Goal: Find specific fact: Find contact information

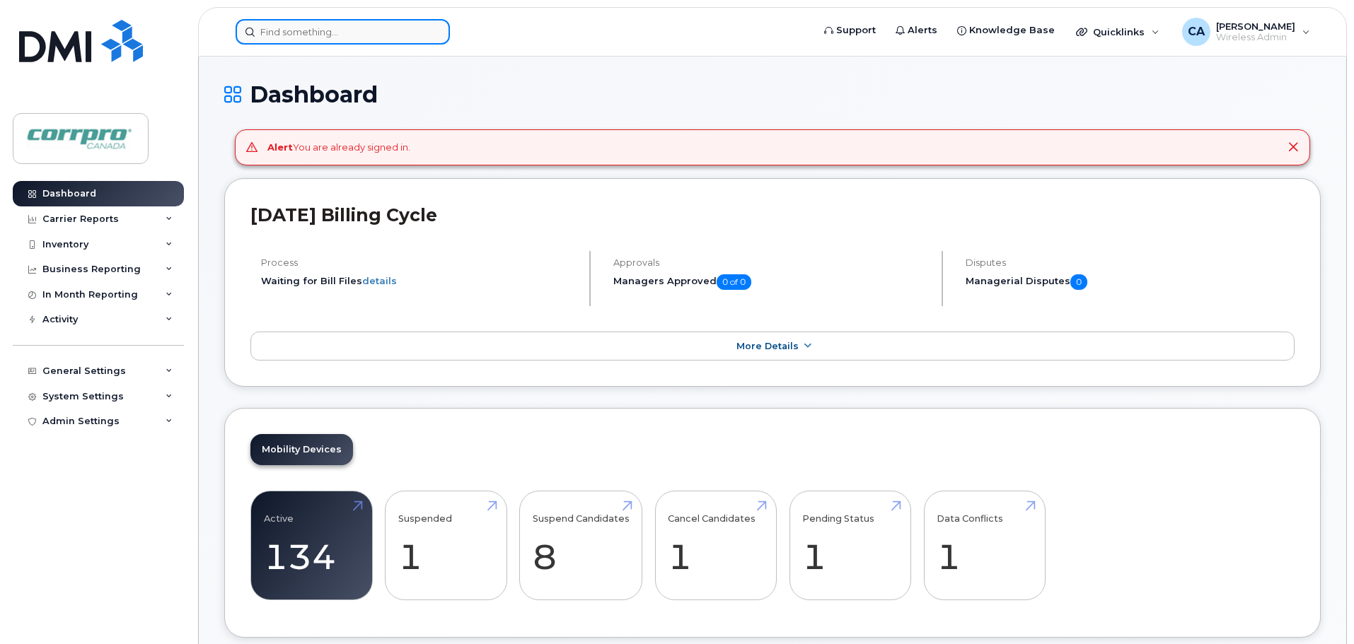
click at [299, 31] on input at bounding box center [343, 31] width 214 height 25
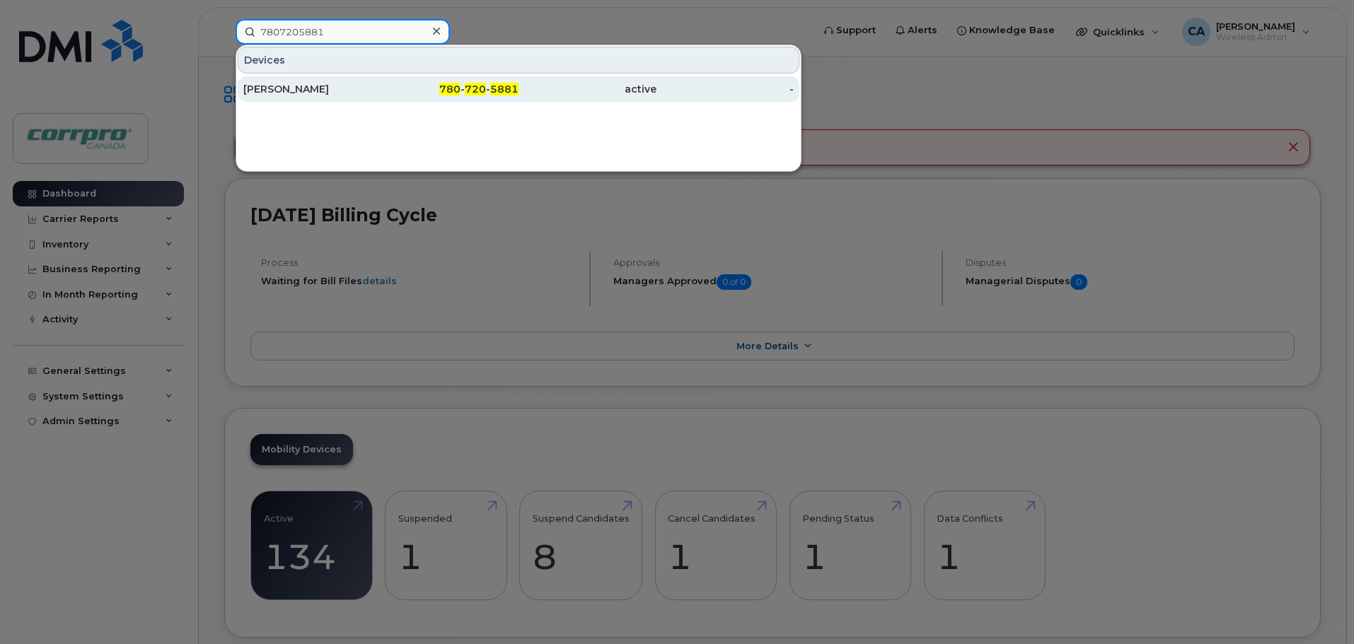
type input "7807205881"
click at [292, 91] on div "[PERSON_NAME]" at bounding box center [312, 89] width 138 height 14
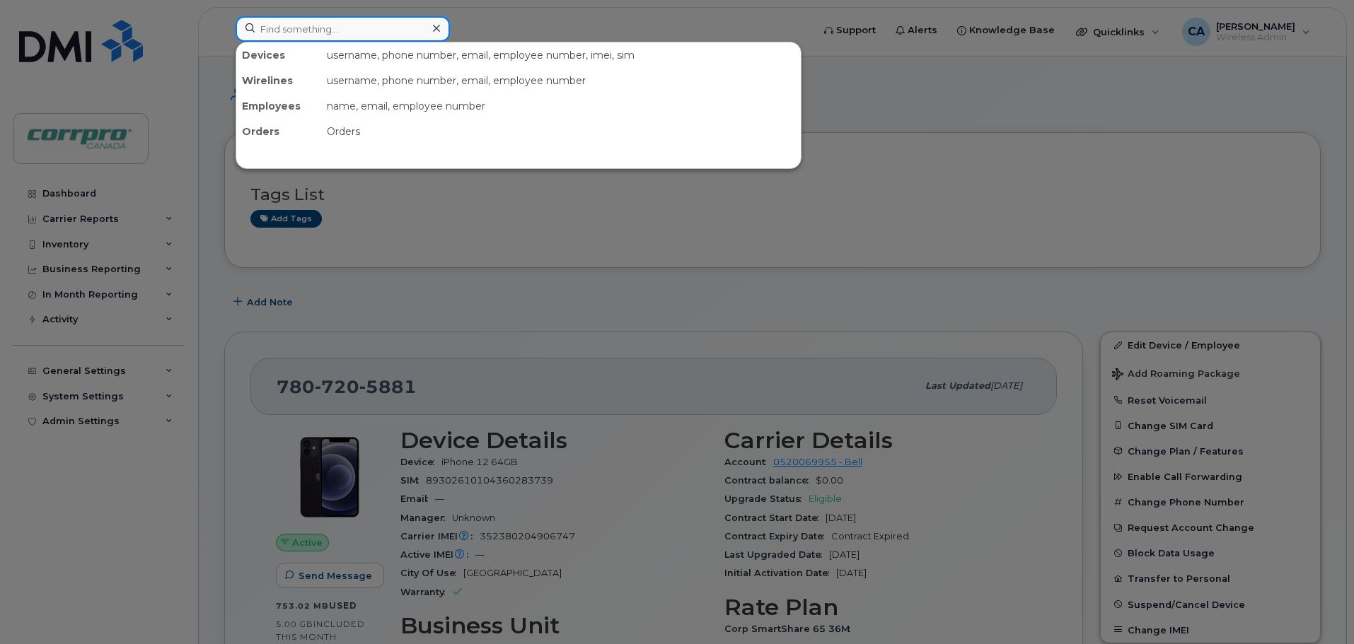
drag, startPoint x: 310, startPoint y: 32, endPoint x: 304, endPoint y: 26, distance: 8.0
click at [309, 30] on input at bounding box center [343, 28] width 214 height 25
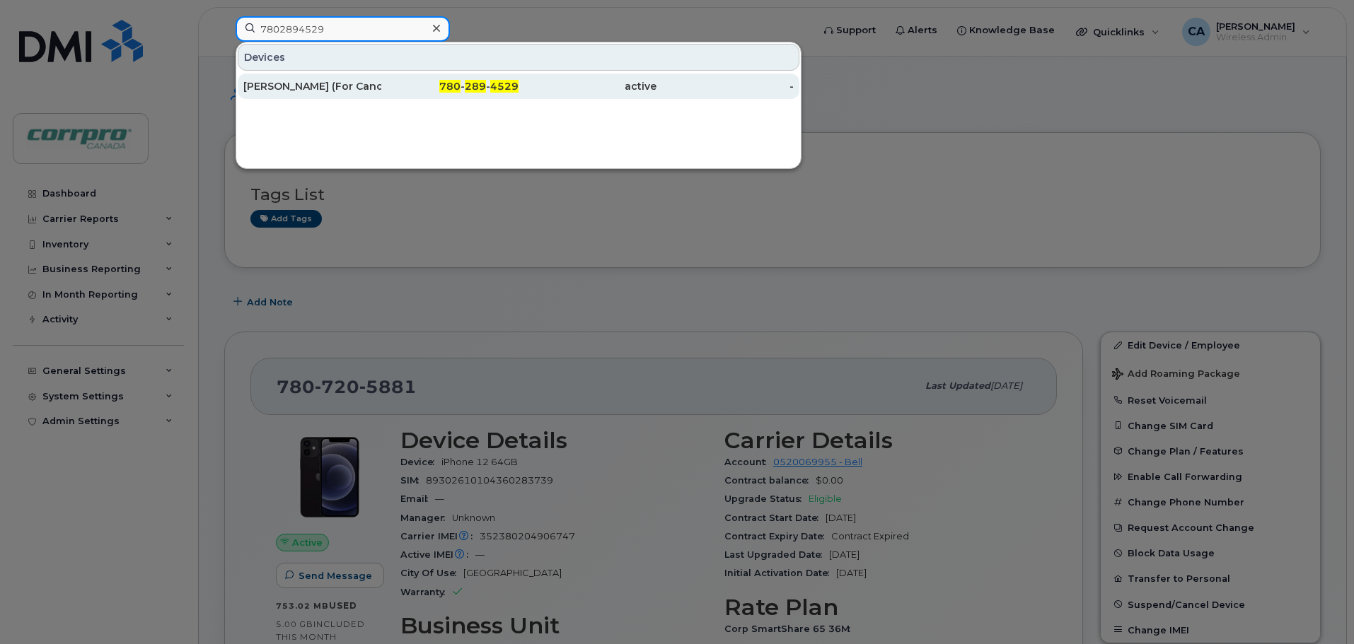
type input "7802894529"
click at [330, 91] on div "[PERSON_NAME] (For Cancellation)" at bounding box center [312, 86] width 138 height 14
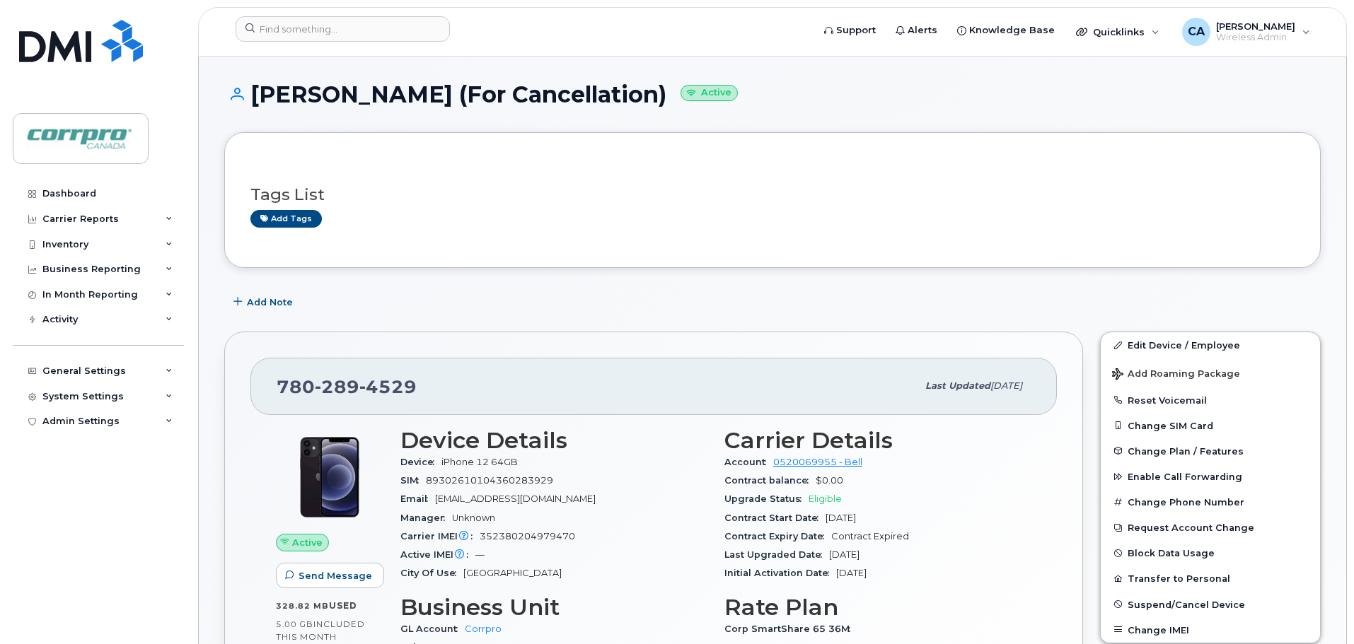
click at [580, 292] on div "Add Note" at bounding box center [772, 301] width 1096 height 25
click at [54, 185] on link "Dashboard" at bounding box center [98, 193] width 171 height 25
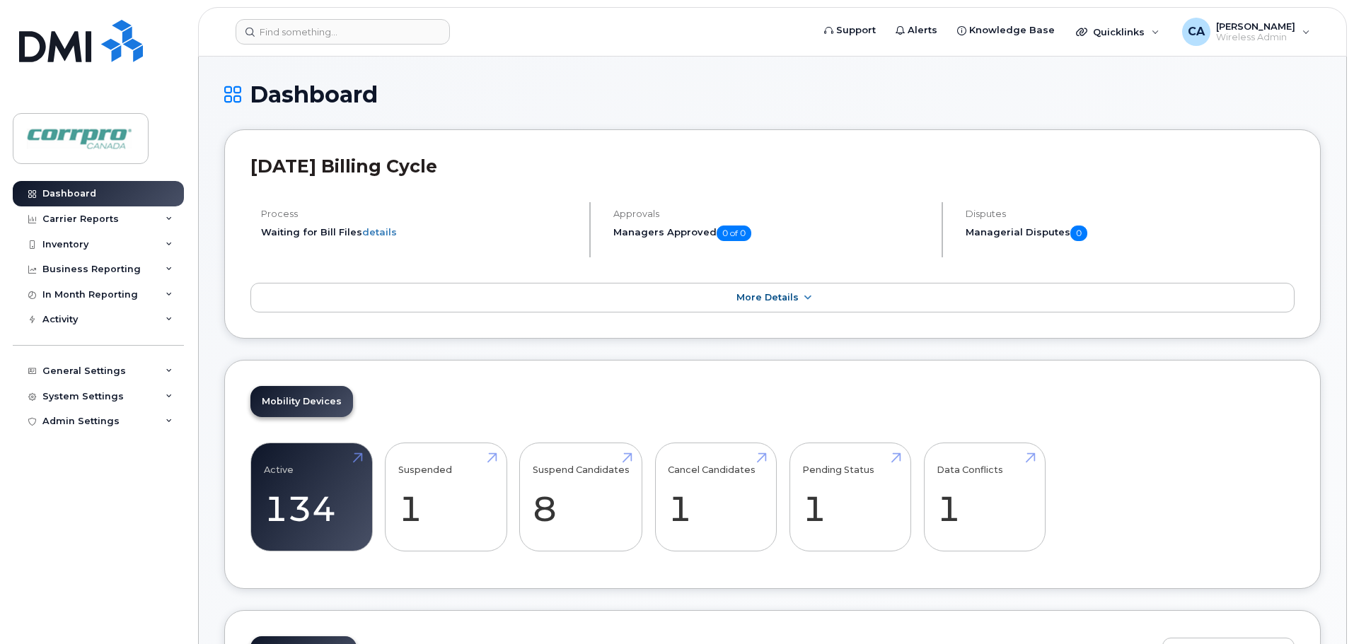
click at [306, 427] on div "Mobility Devices Active 134 -11% Suspended 1 Suspend Candidates 8 Cancel Candid…" at bounding box center [772, 475] width 1096 height 230
click at [299, 496] on link "Active 134 -11%" at bounding box center [312, 497] width 96 height 93
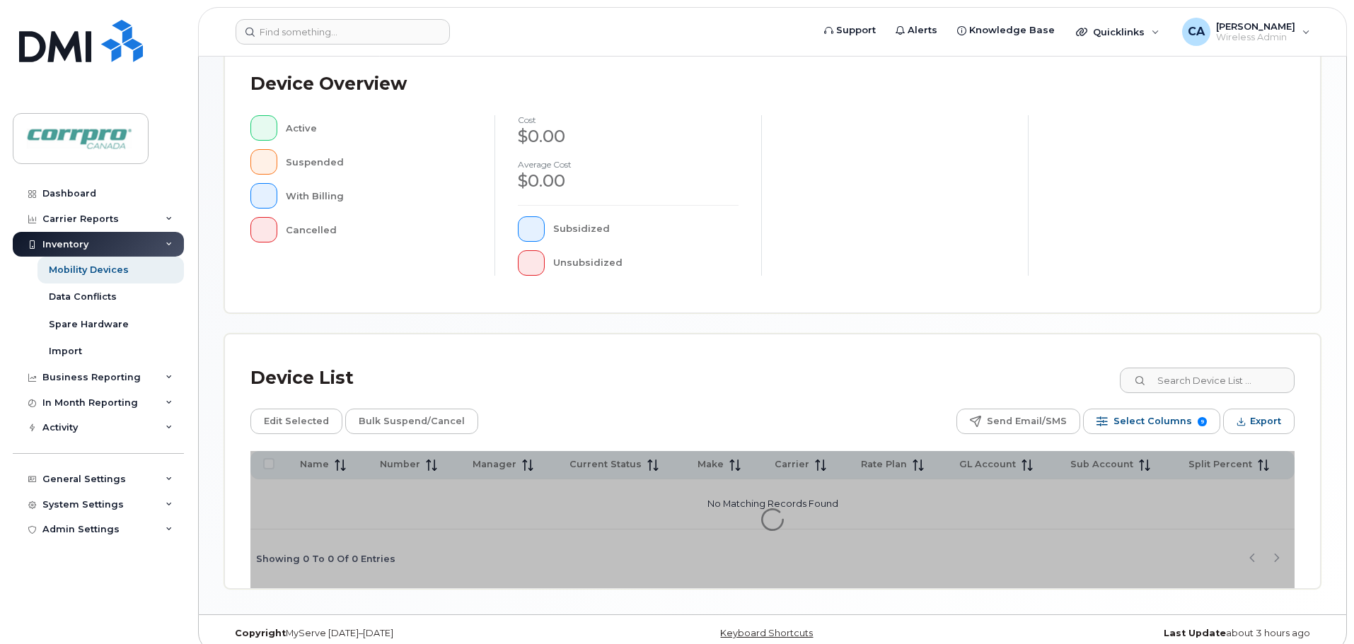
scroll to position [328, 0]
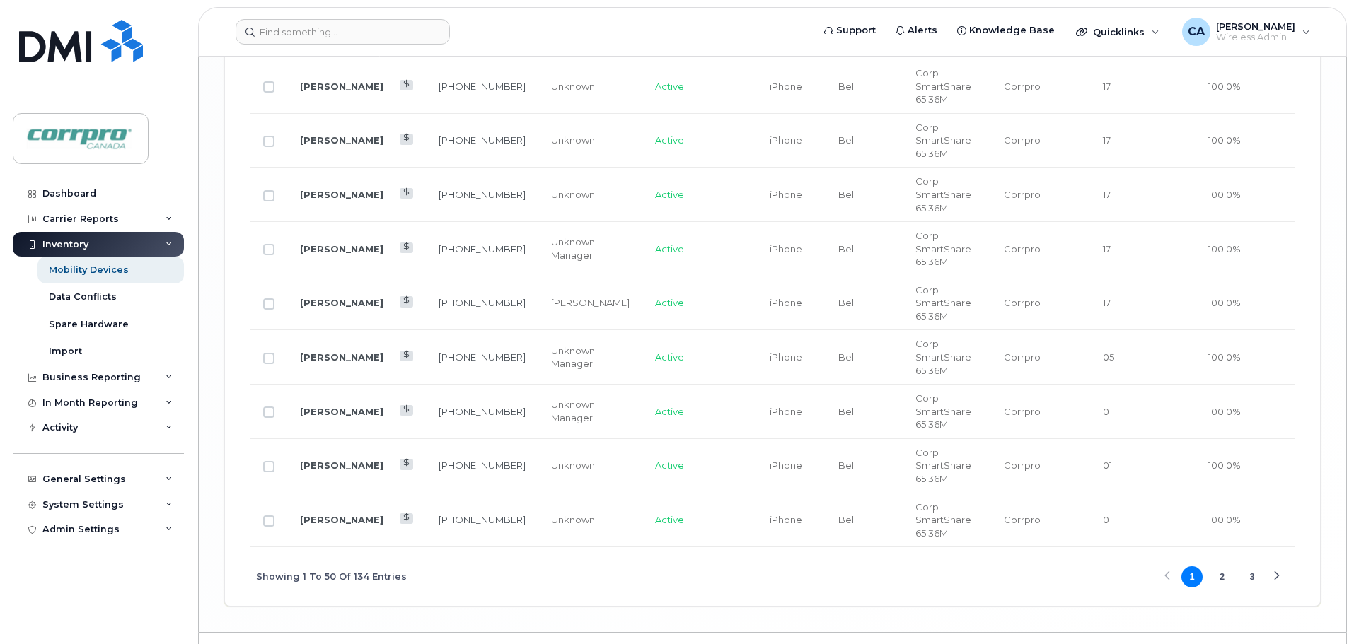
scroll to position [3016, 0]
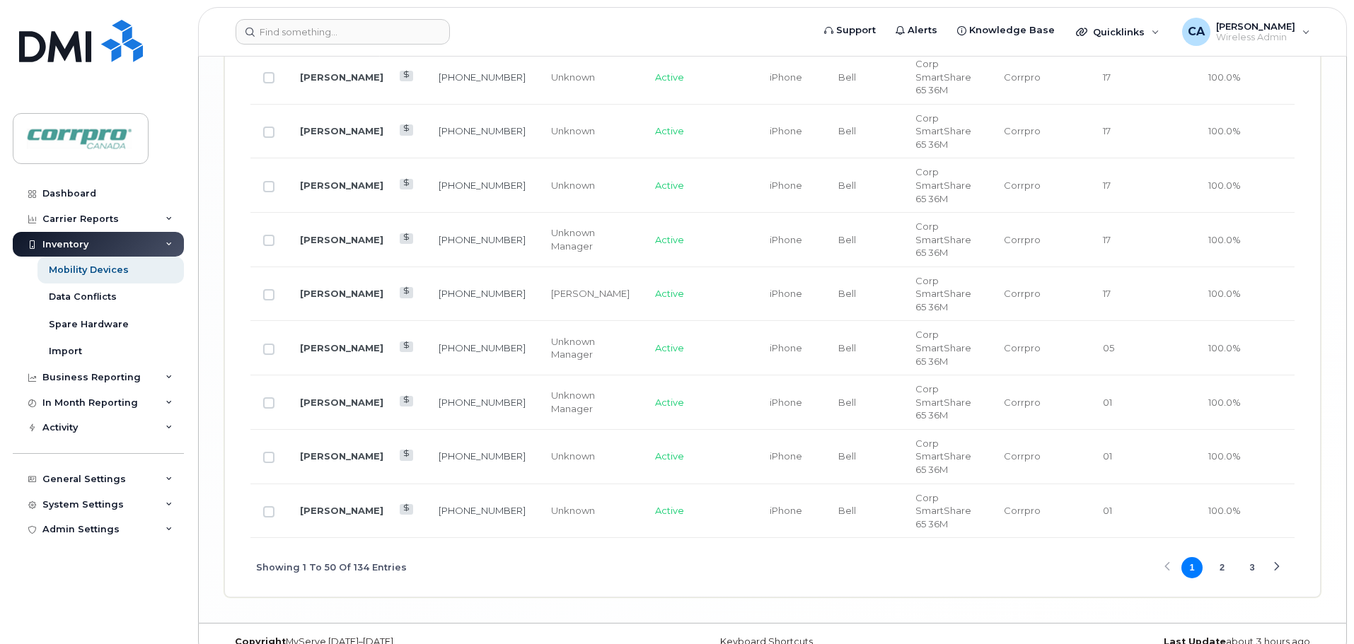
click at [1227, 557] on button "2" at bounding box center [1222, 567] width 21 height 21
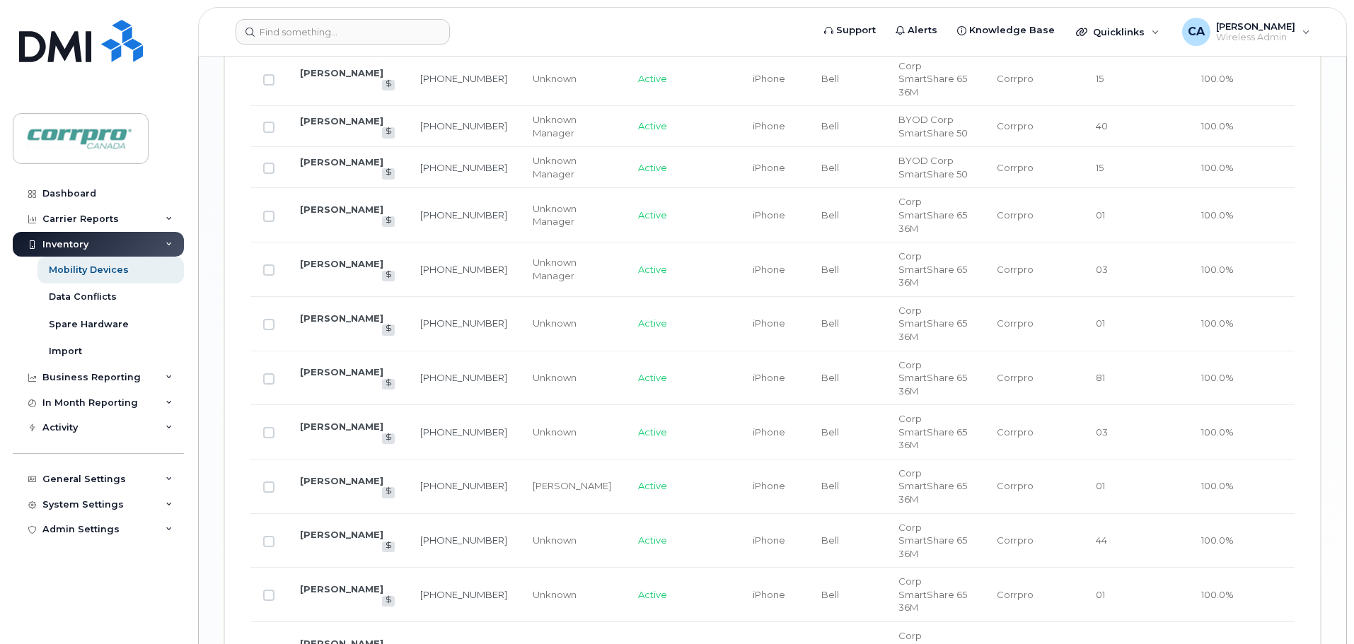
scroll to position [2359, 0]
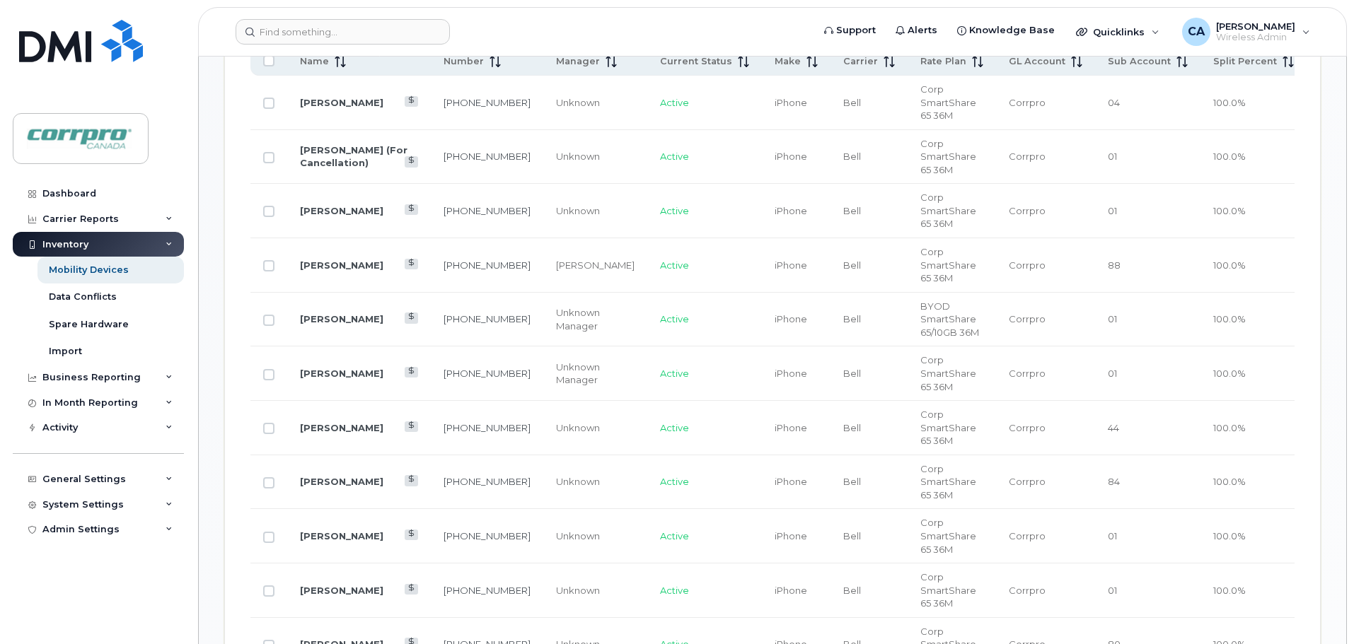
scroll to position [711, 0]
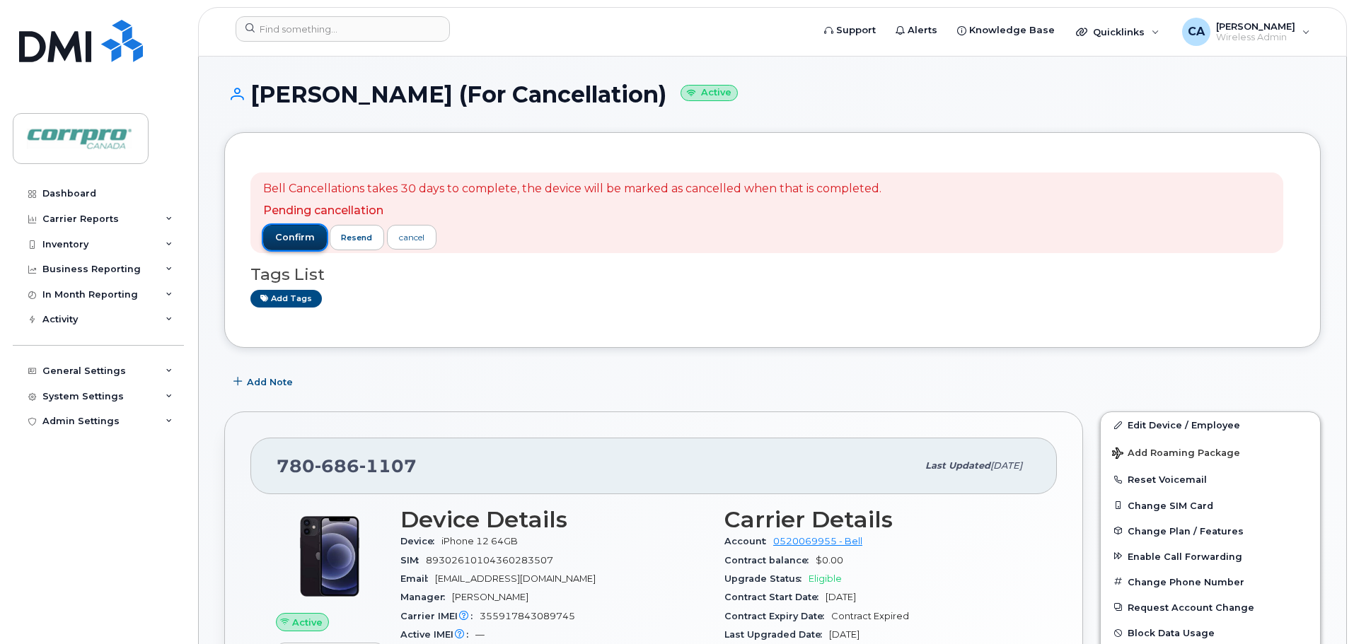
click at [291, 241] on span "confirm" at bounding box center [295, 237] width 40 height 13
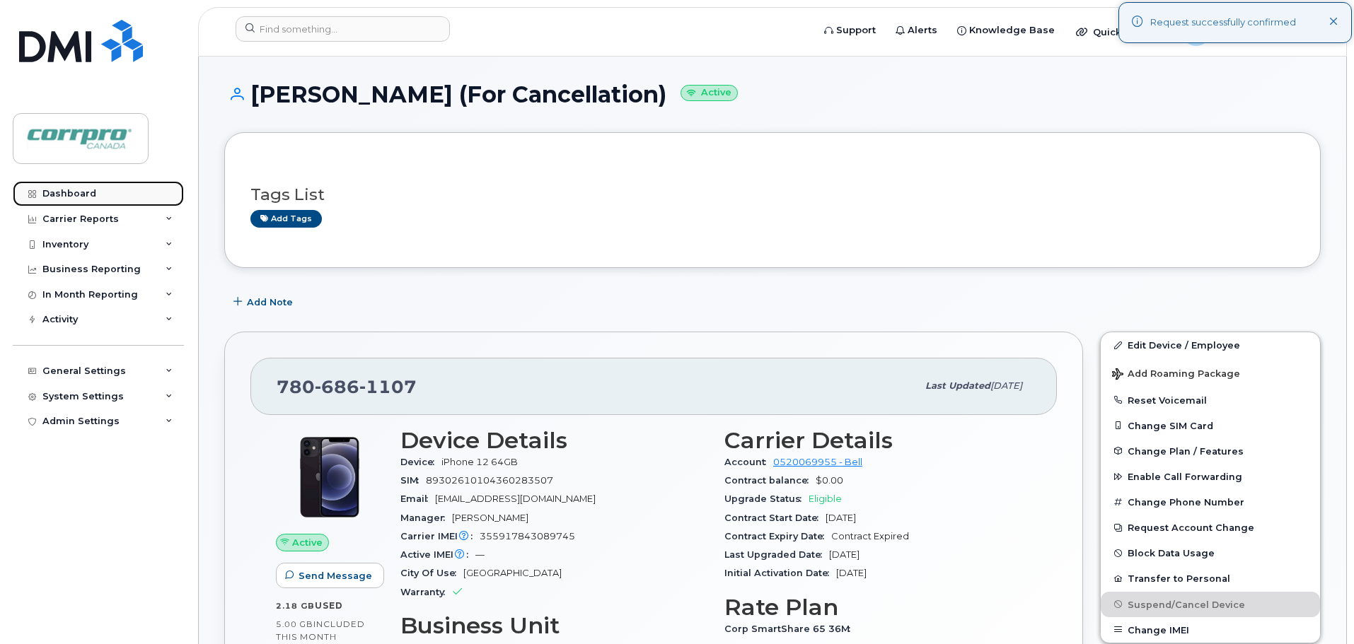
click at [77, 192] on div "Dashboard" at bounding box center [69, 193] width 54 height 11
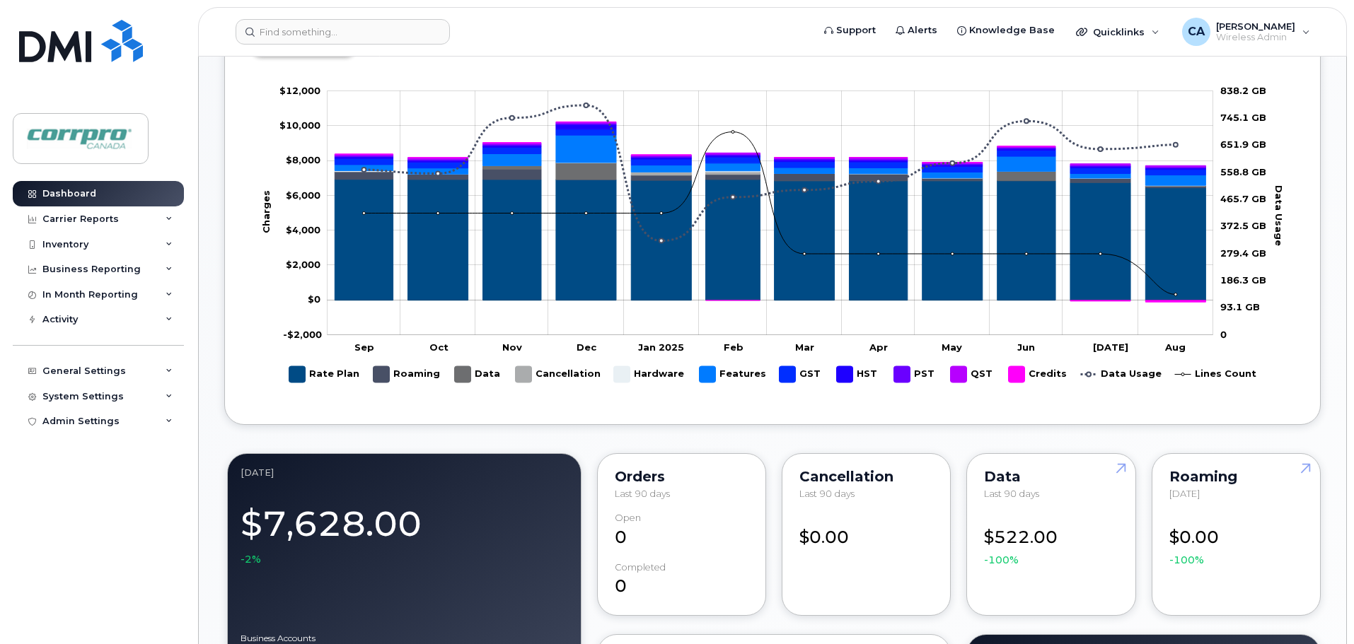
scroll to position [283, 0]
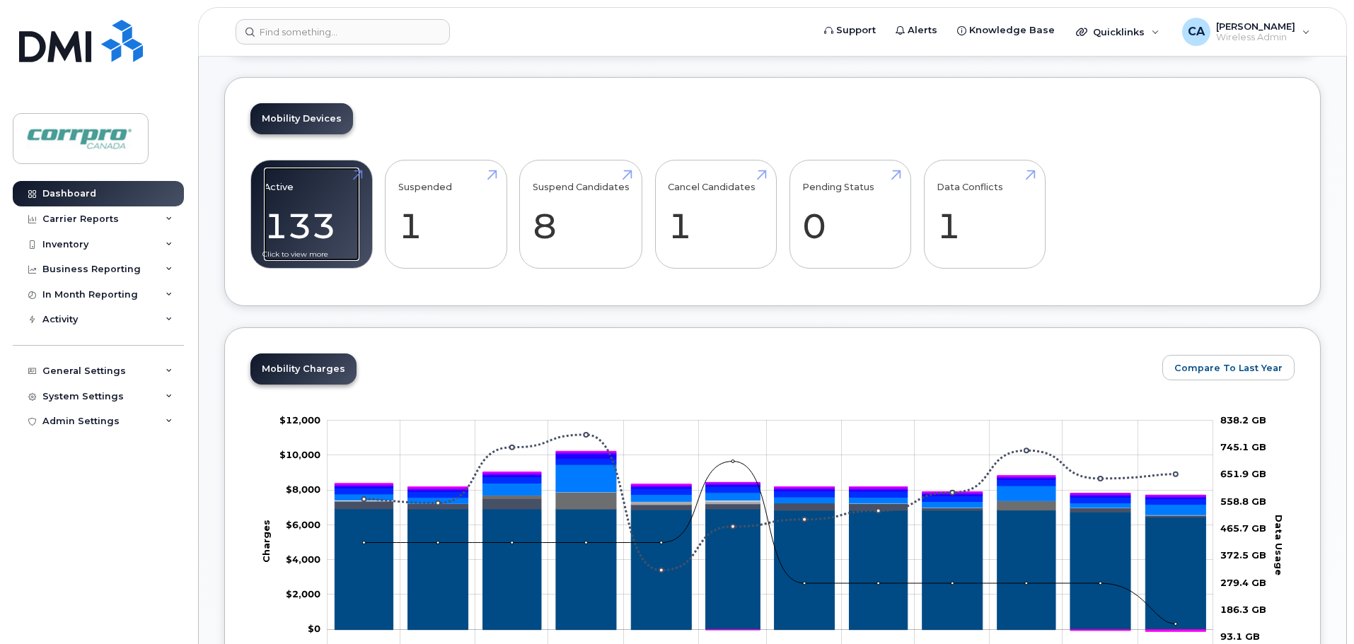
click at [306, 249] on link "Active 133 -12%" at bounding box center [312, 214] width 96 height 93
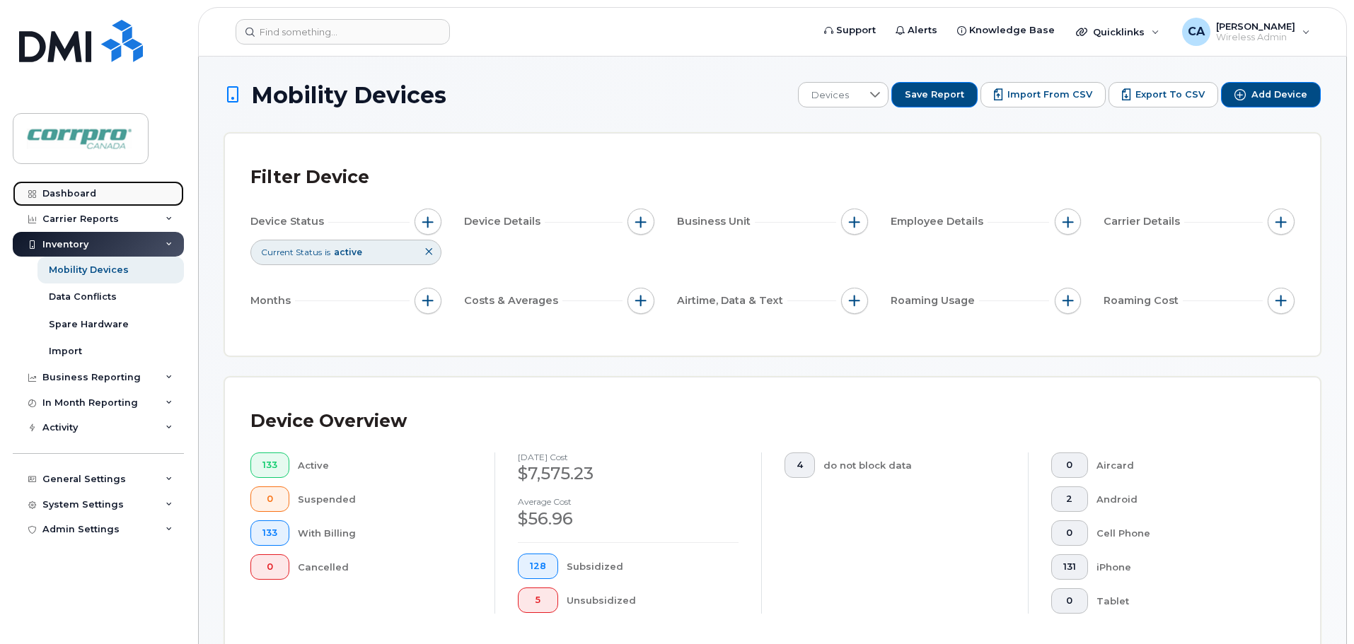
click at [98, 189] on link "Dashboard" at bounding box center [98, 193] width 171 height 25
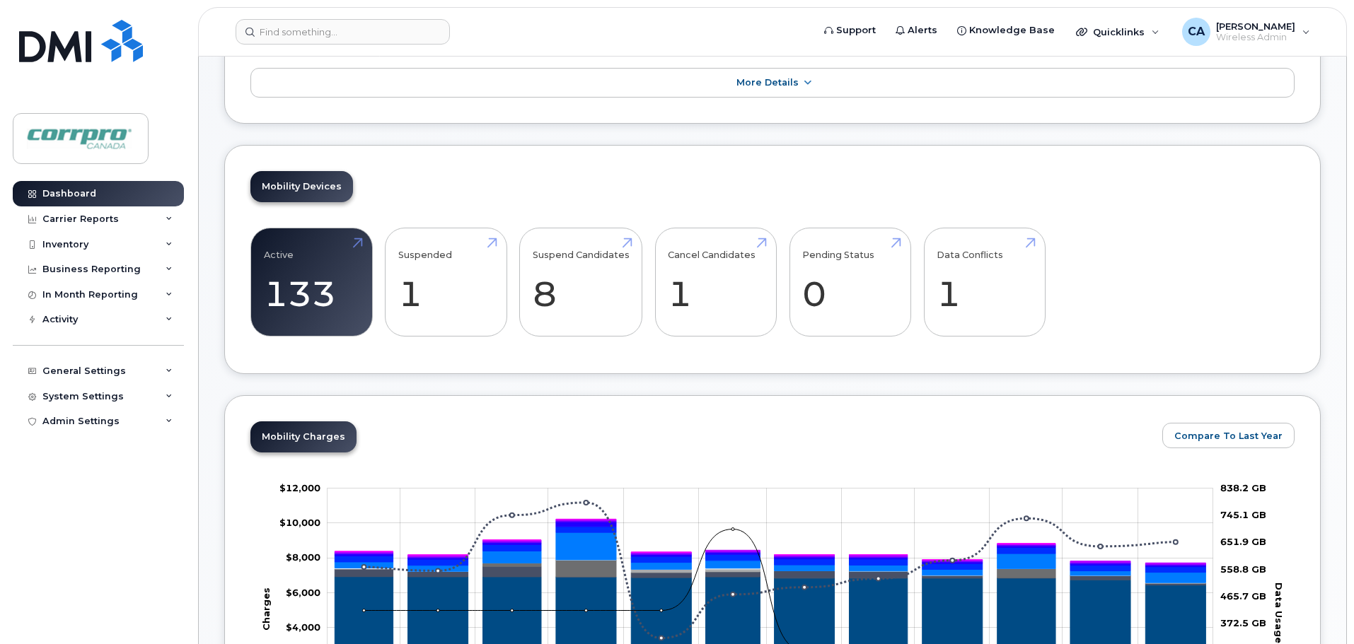
scroll to position [212, 0]
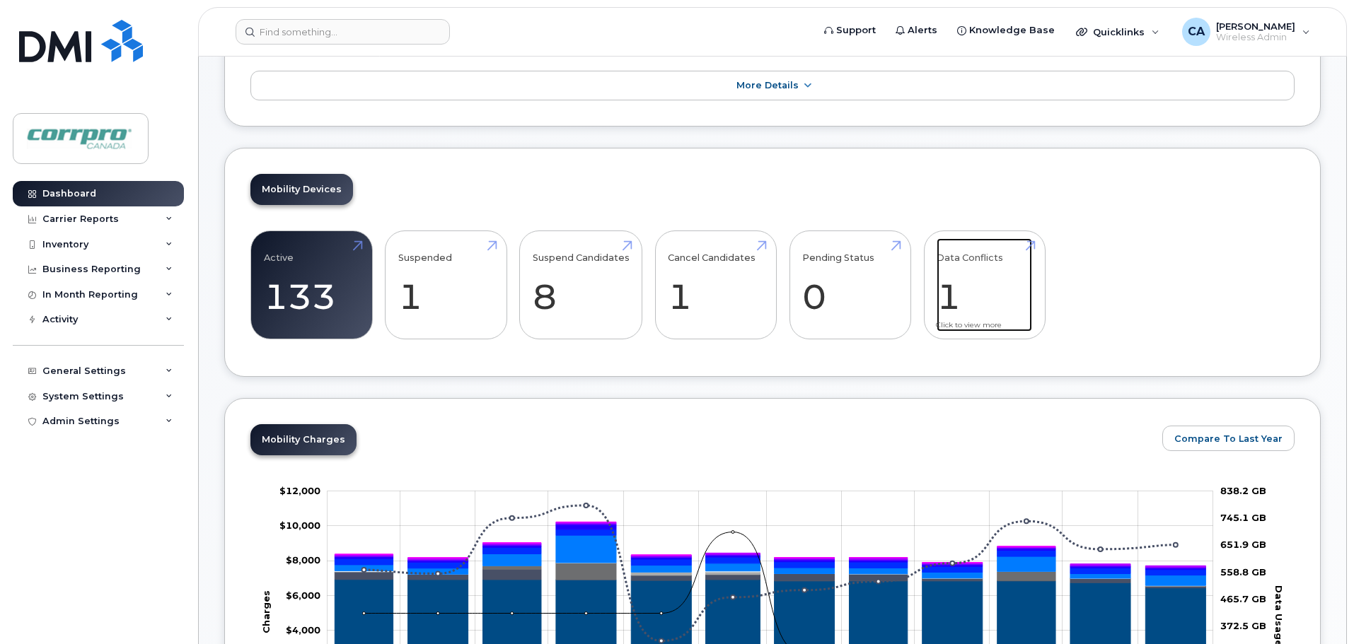
click at [953, 286] on link "Data Conflicts 1" at bounding box center [985, 284] width 96 height 93
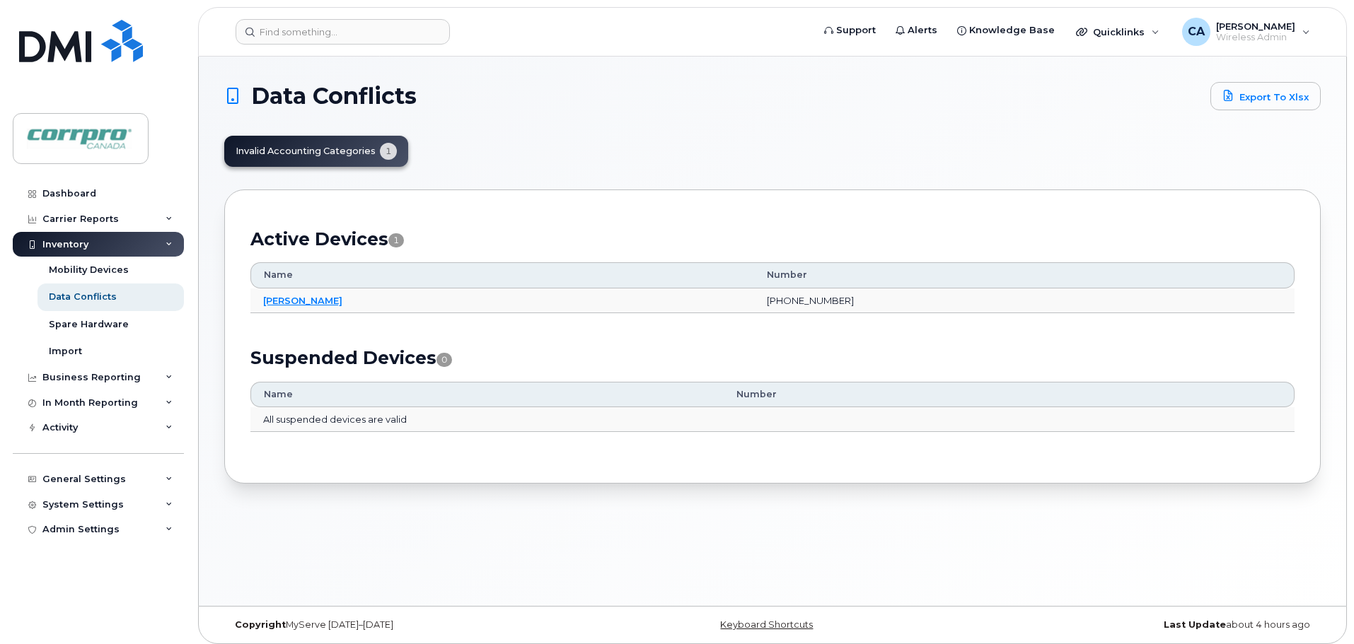
click at [317, 150] on div "Invalid Accounting Categories 1" at bounding box center [316, 151] width 184 height 31
click at [383, 151] on div "Invalid Accounting Categories 1" at bounding box center [316, 151] width 184 height 31
click at [69, 194] on div "Dashboard" at bounding box center [69, 193] width 54 height 11
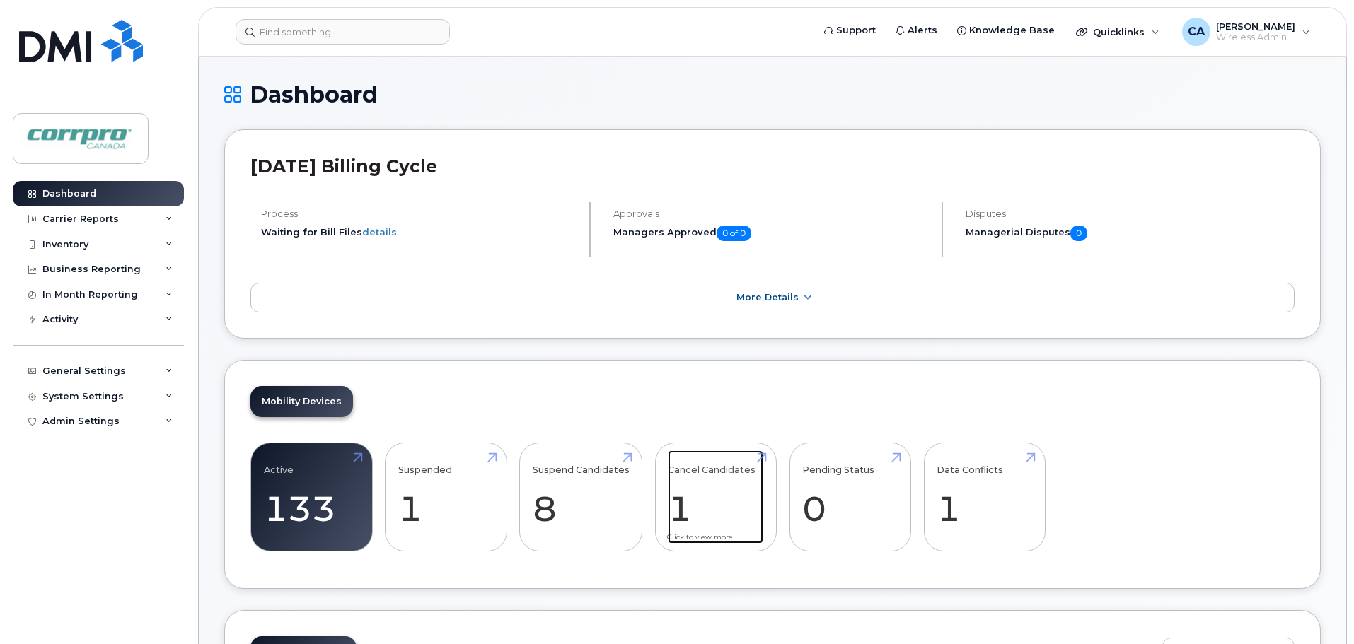
click at [681, 510] on link "Cancel Candidates 1" at bounding box center [716, 497] width 96 height 93
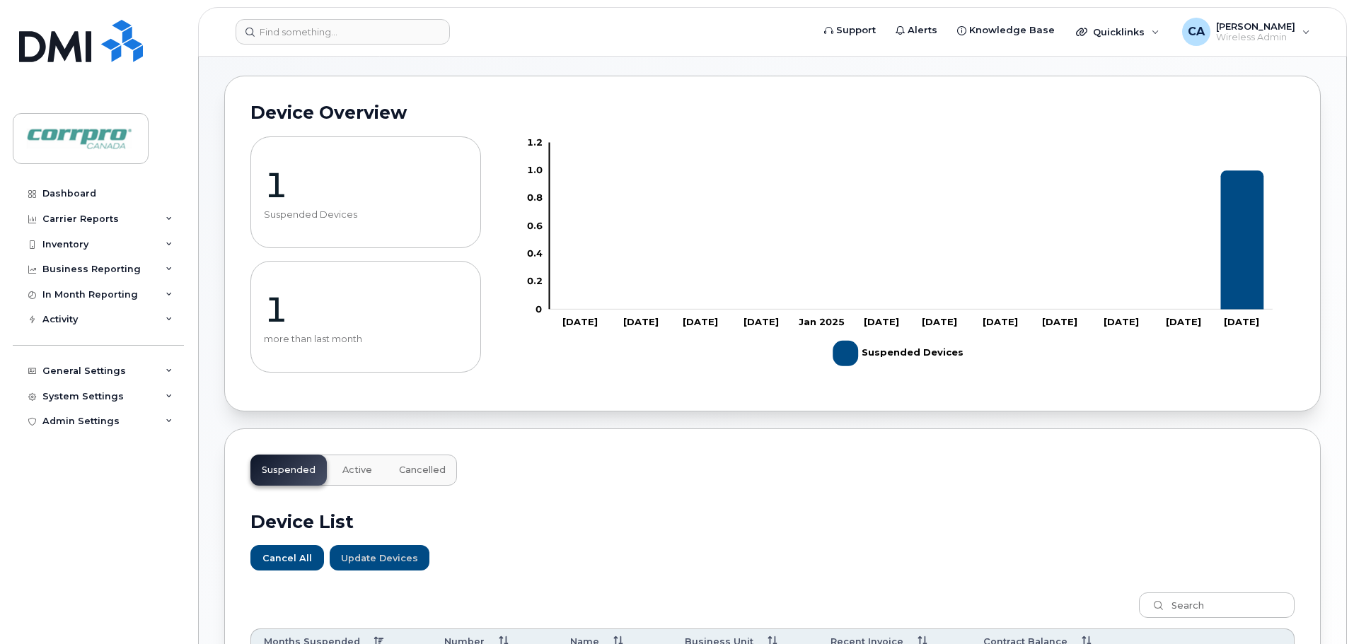
scroll to position [59, 0]
click at [82, 187] on link "Dashboard" at bounding box center [98, 193] width 171 height 25
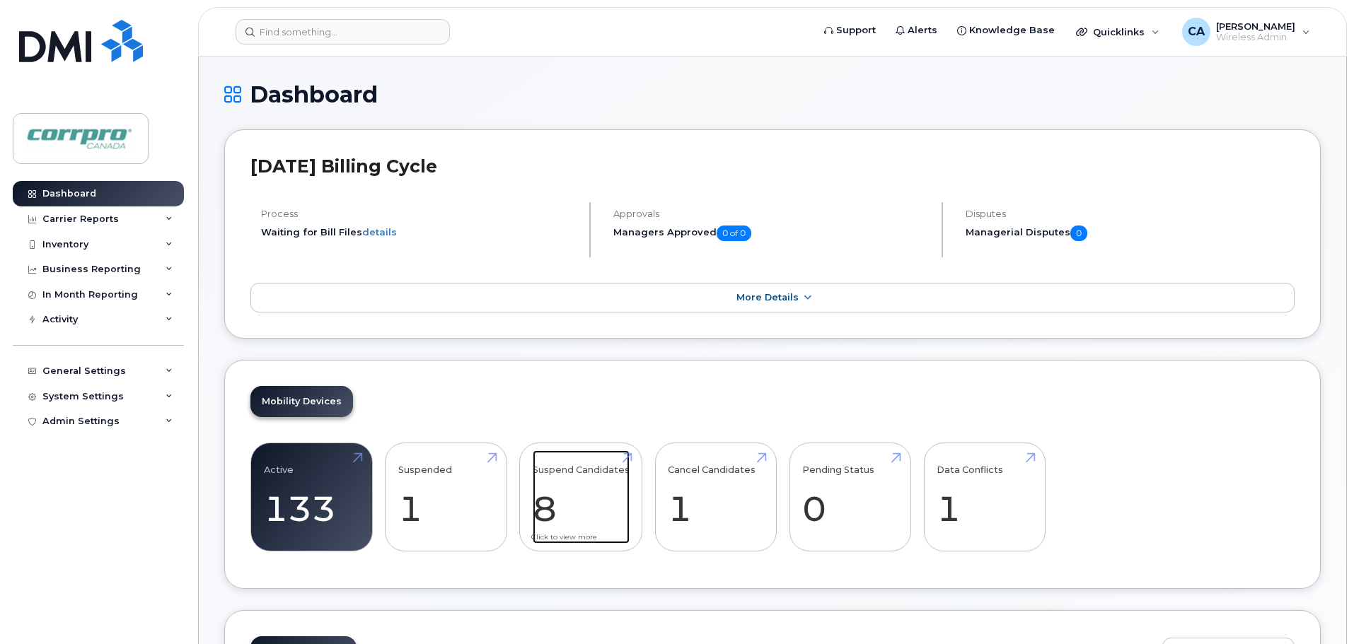
click at [542, 501] on link "Suspend Candidates 8" at bounding box center [581, 497] width 97 height 93
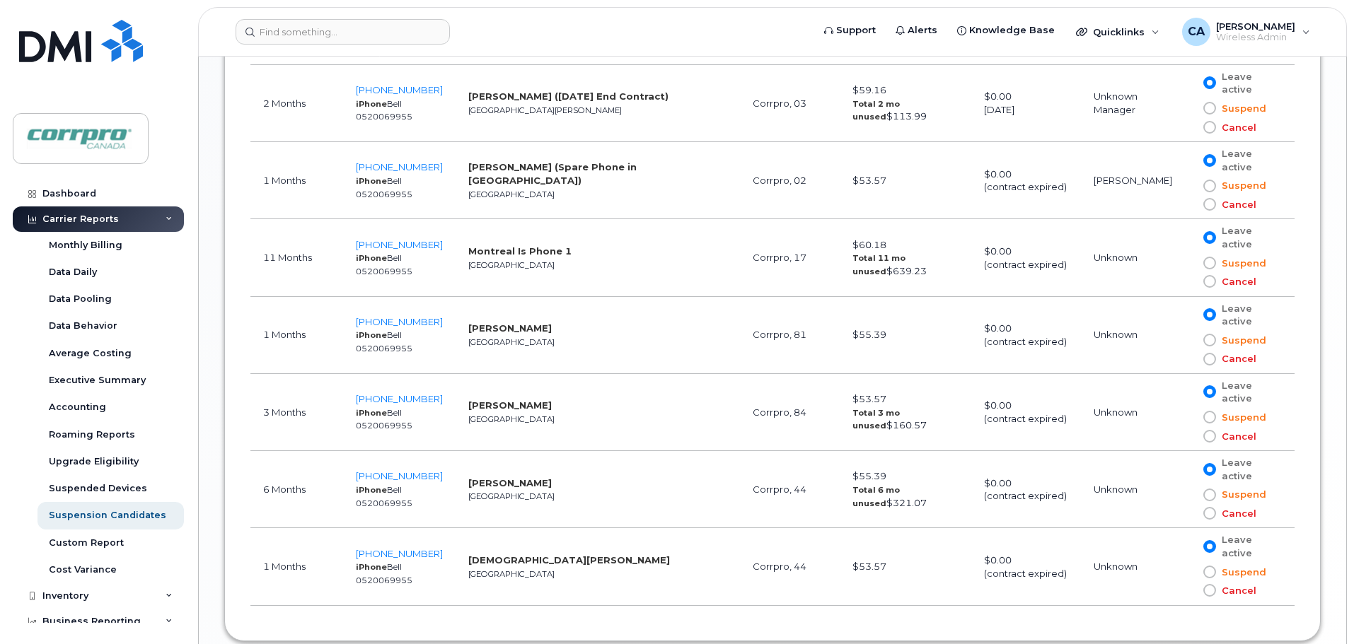
scroll to position [920, 0]
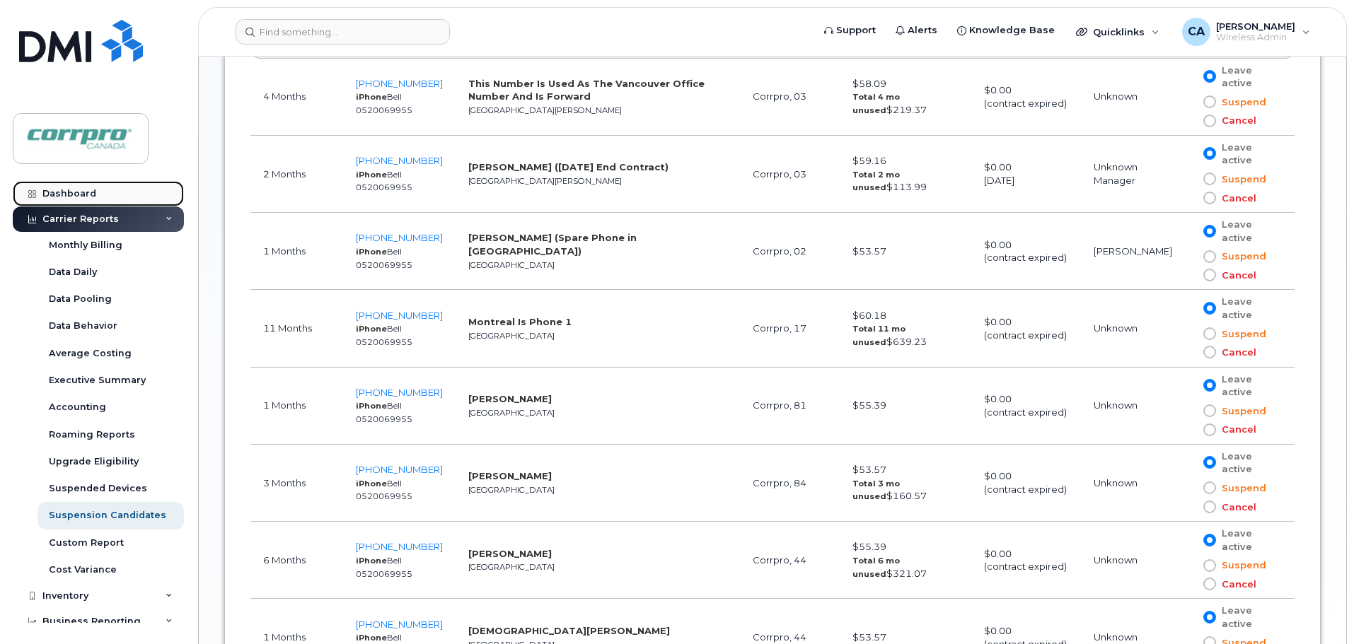
click at [56, 197] on div "Dashboard" at bounding box center [69, 193] width 54 height 11
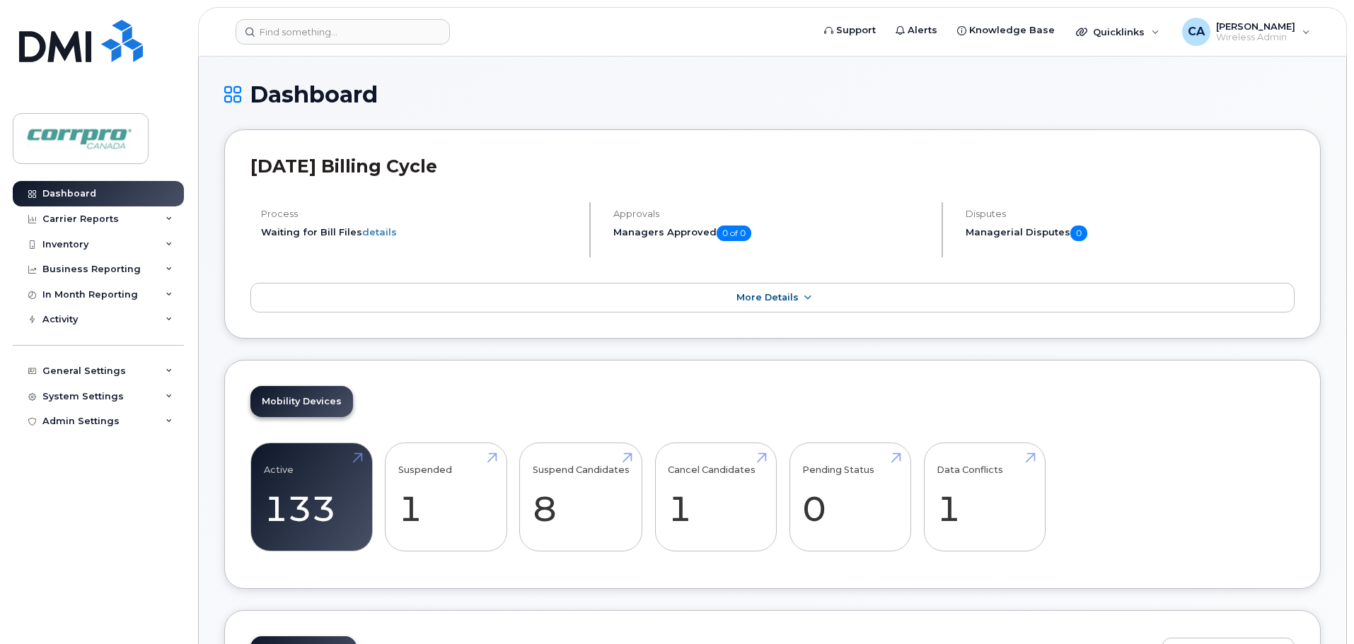
click at [62, 520] on div "Dashboard Carrier Reports Monthly Billing Data Daily Data Pooling Data Behavior…" at bounding box center [100, 402] width 175 height 442
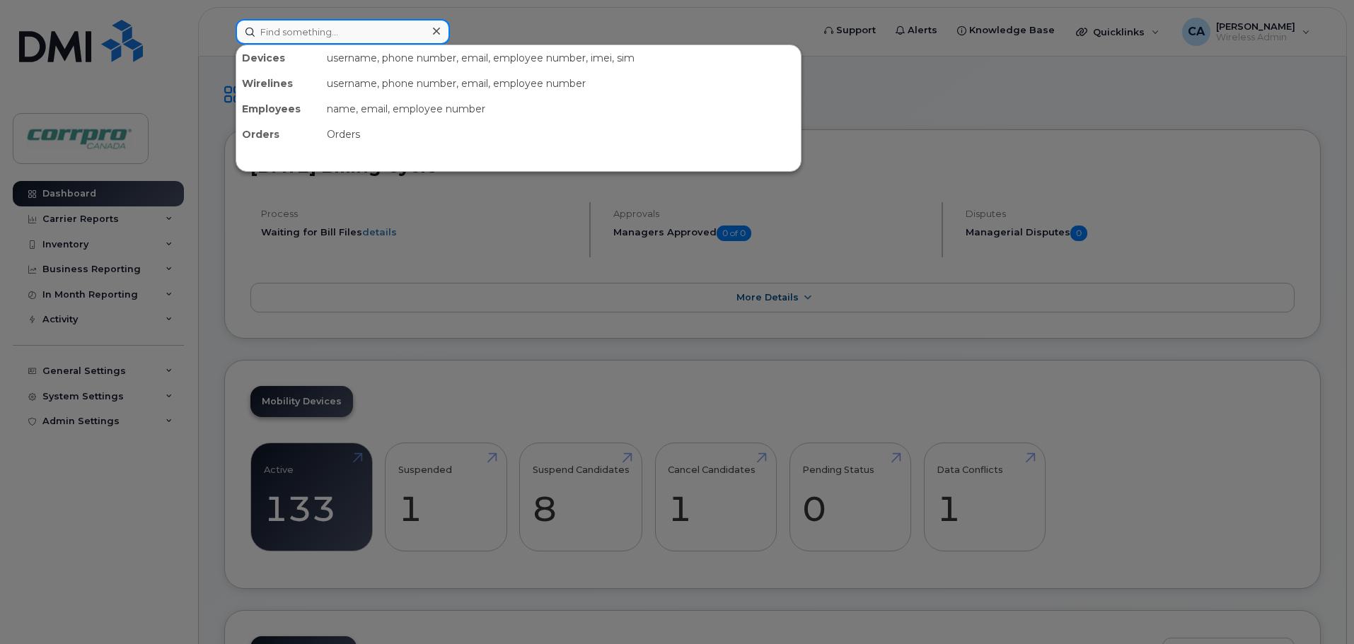
click at [311, 32] on input at bounding box center [343, 31] width 214 height 25
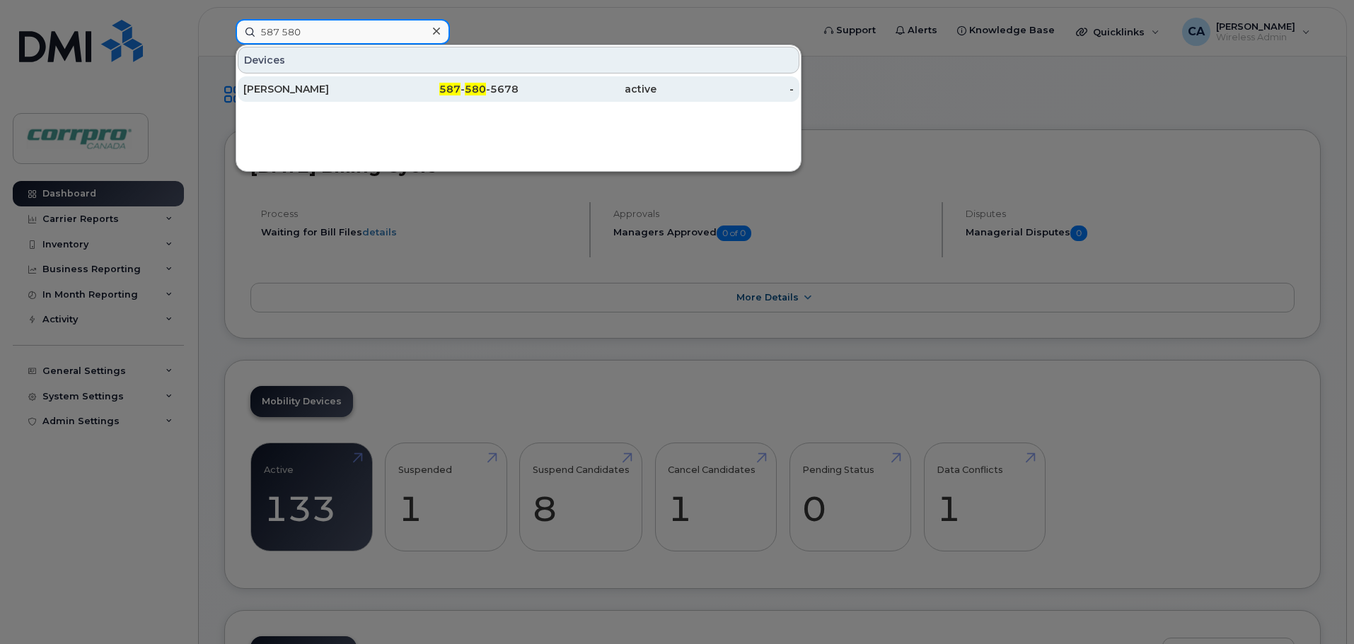
type input "587 580"
click at [497, 93] on div "587 - 580 -5678" at bounding box center [450, 89] width 138 height 14
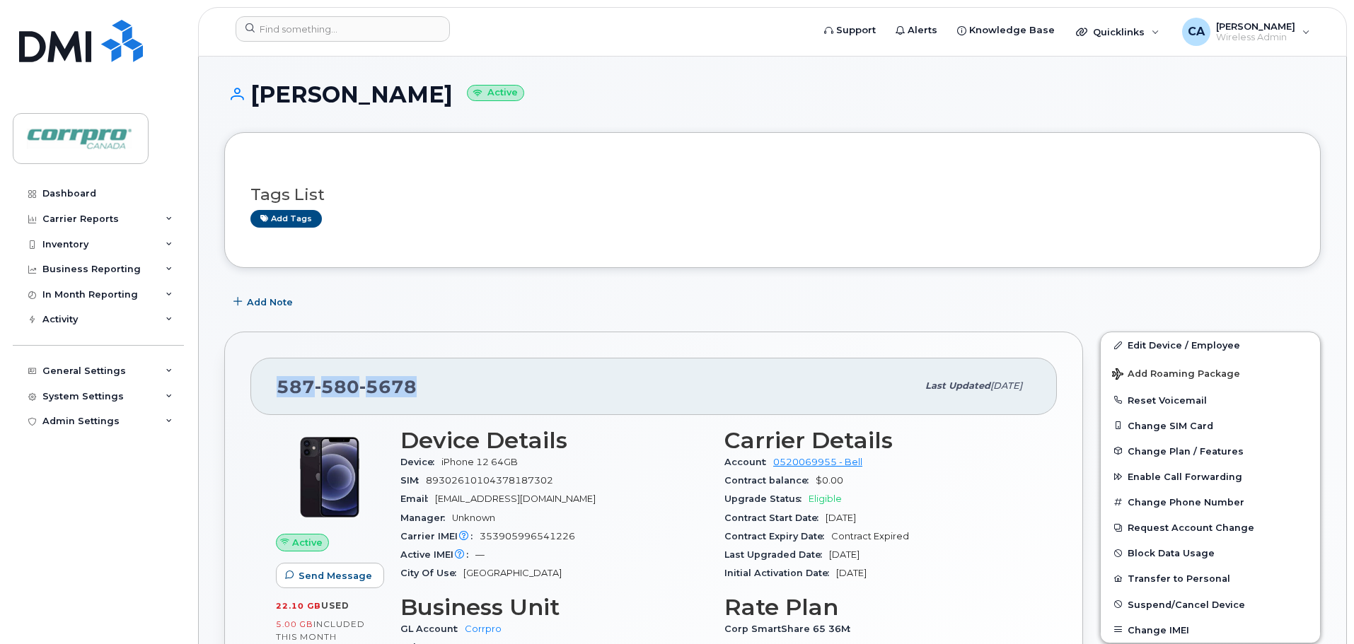
drag, startPoint x: 422, startPoint y: 388, endPoint x: 279, endPoint y: 386, distance: 142.9
click at [279, 386] on div "[PHONE_NUMBER]" at bounding box center [597, 386] width 640 height 30
copy span "[PHONE_NUMBER]"
